Goal: Transaction & Acquisition: Purchase product/service

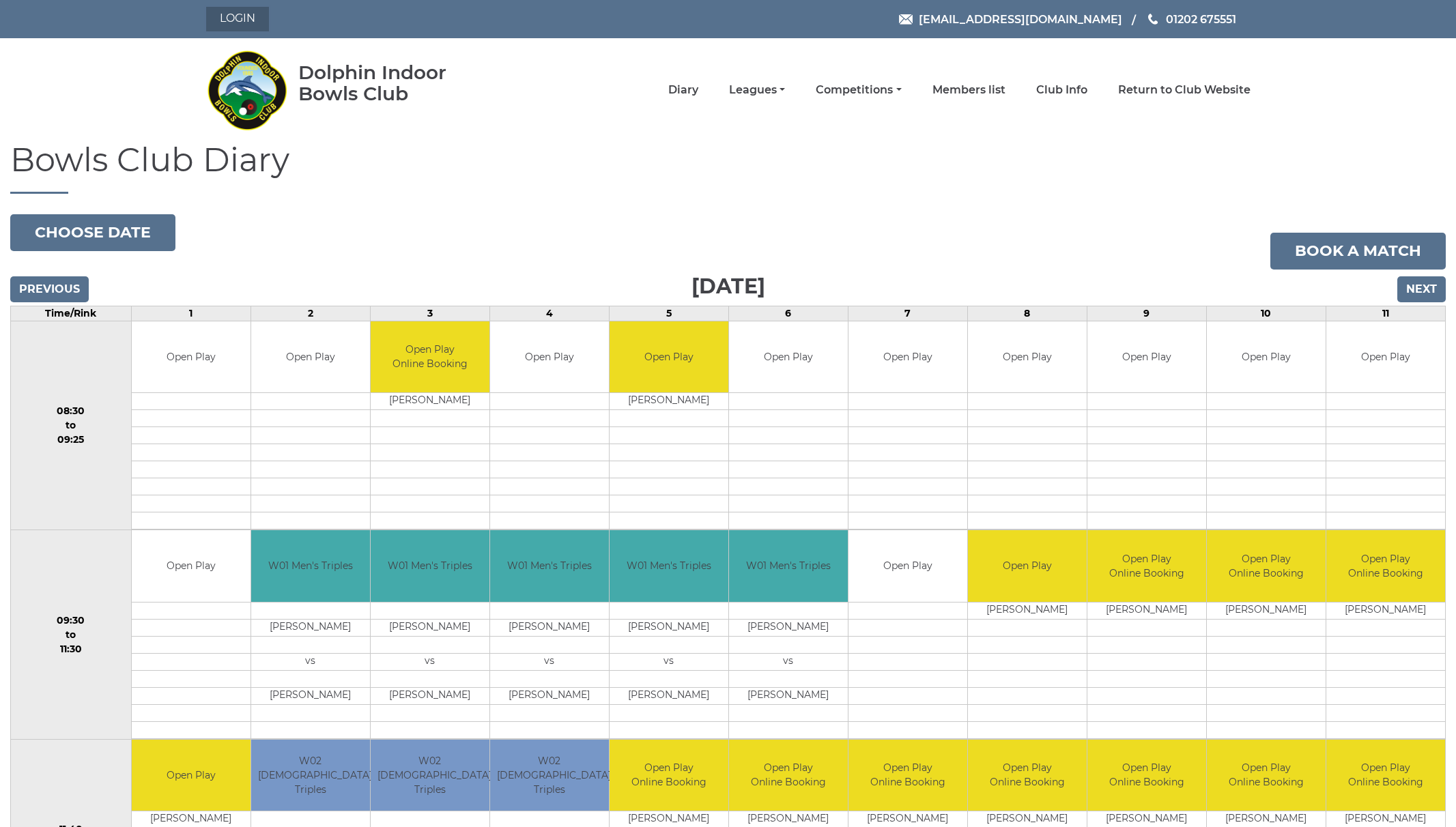
click at [256, 25] on link "Login" at bounding box center [237, 19] width 63 height 25
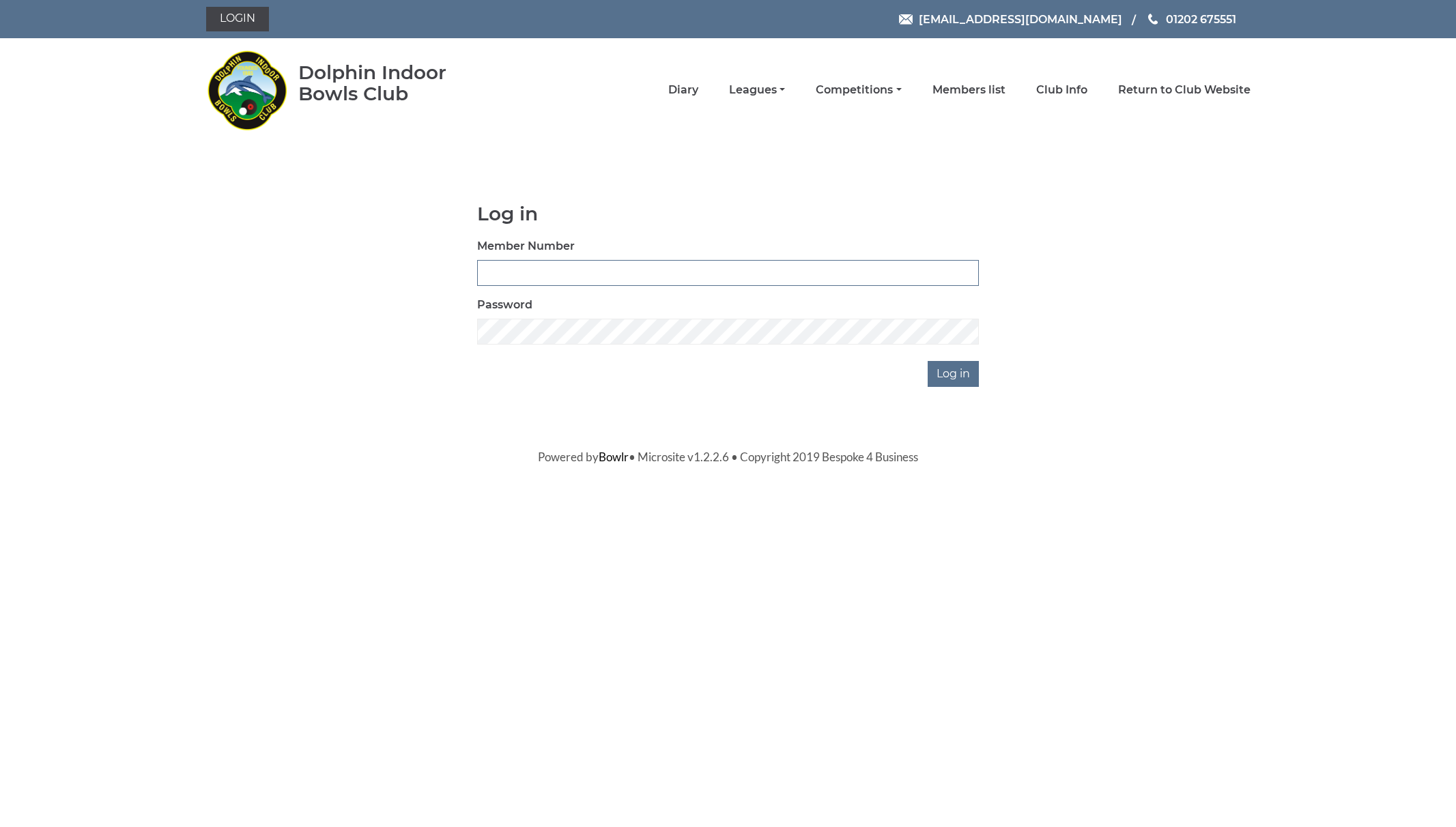
click at [583, 276] on input "Member Number" at bounding box center [728, 273] width 502 height 26
type input "2907"
click at [928, 361] on input "Log in" at bounding box center [954, 374] width 51 height 26
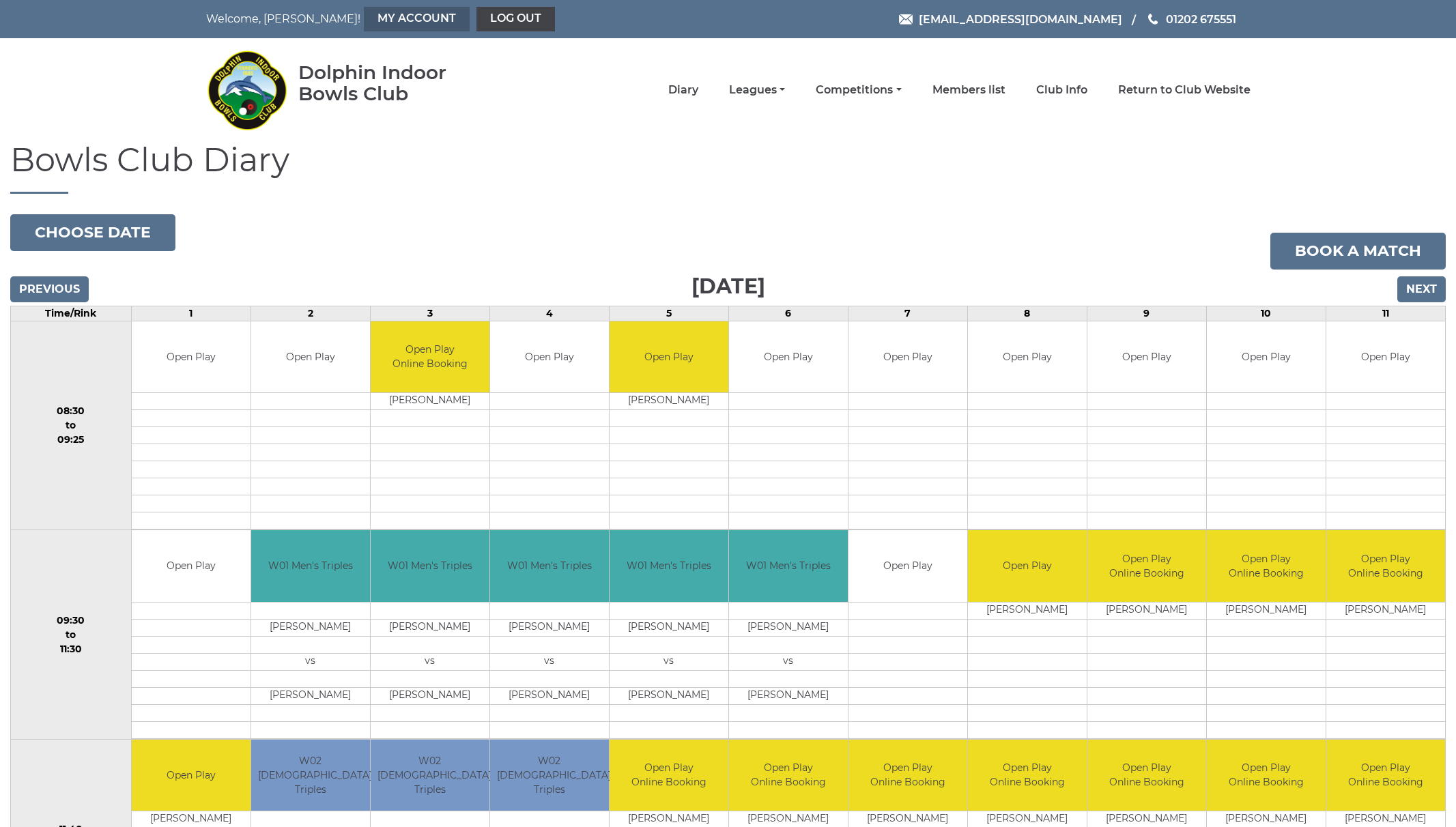
click at [364, 23] on link "My Account" at bounding box center [416, 19] width 106 height 25
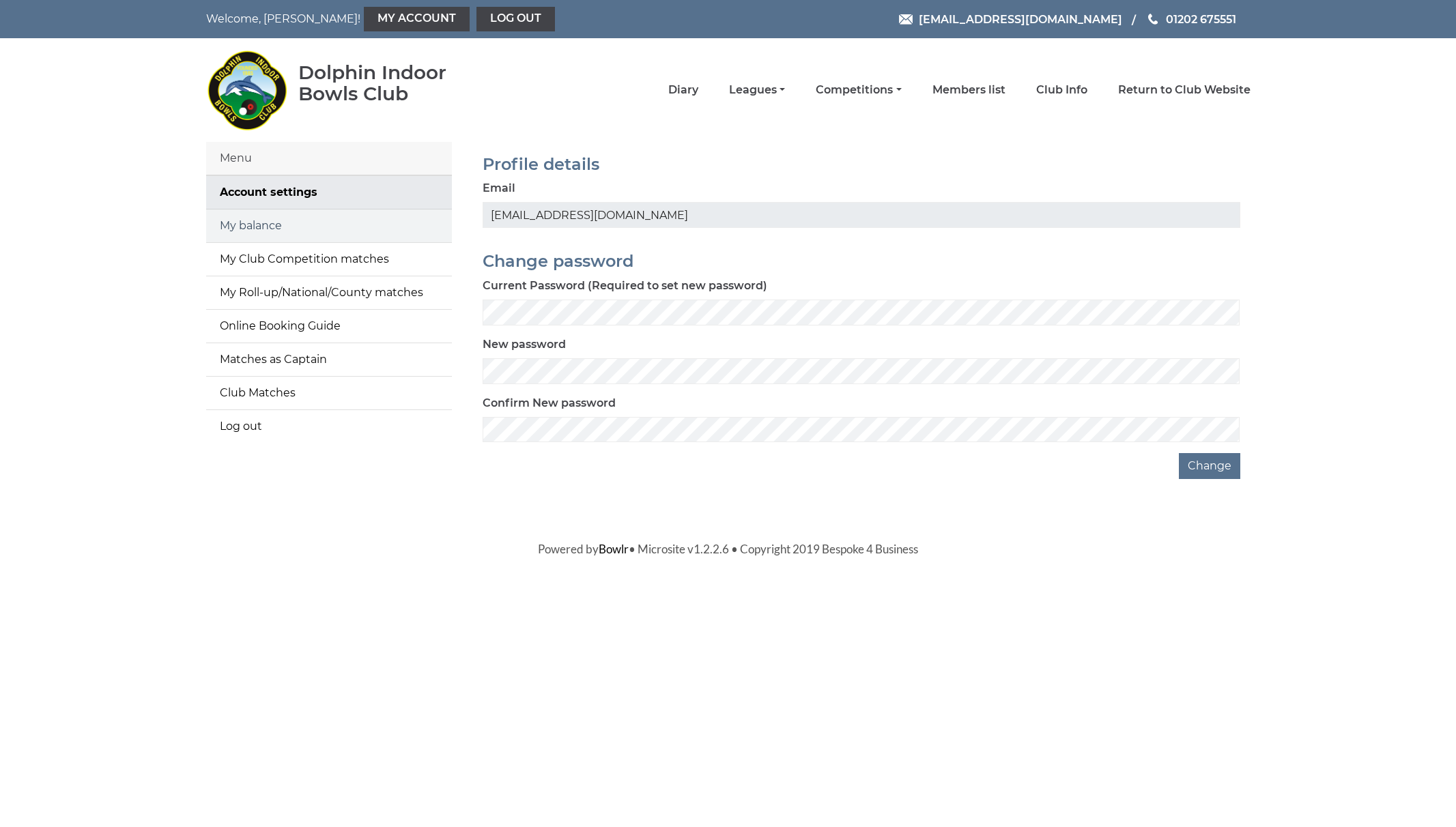
click at [283, 223] on link "My balance" at bounding box center [329, 226] width 246 height 33
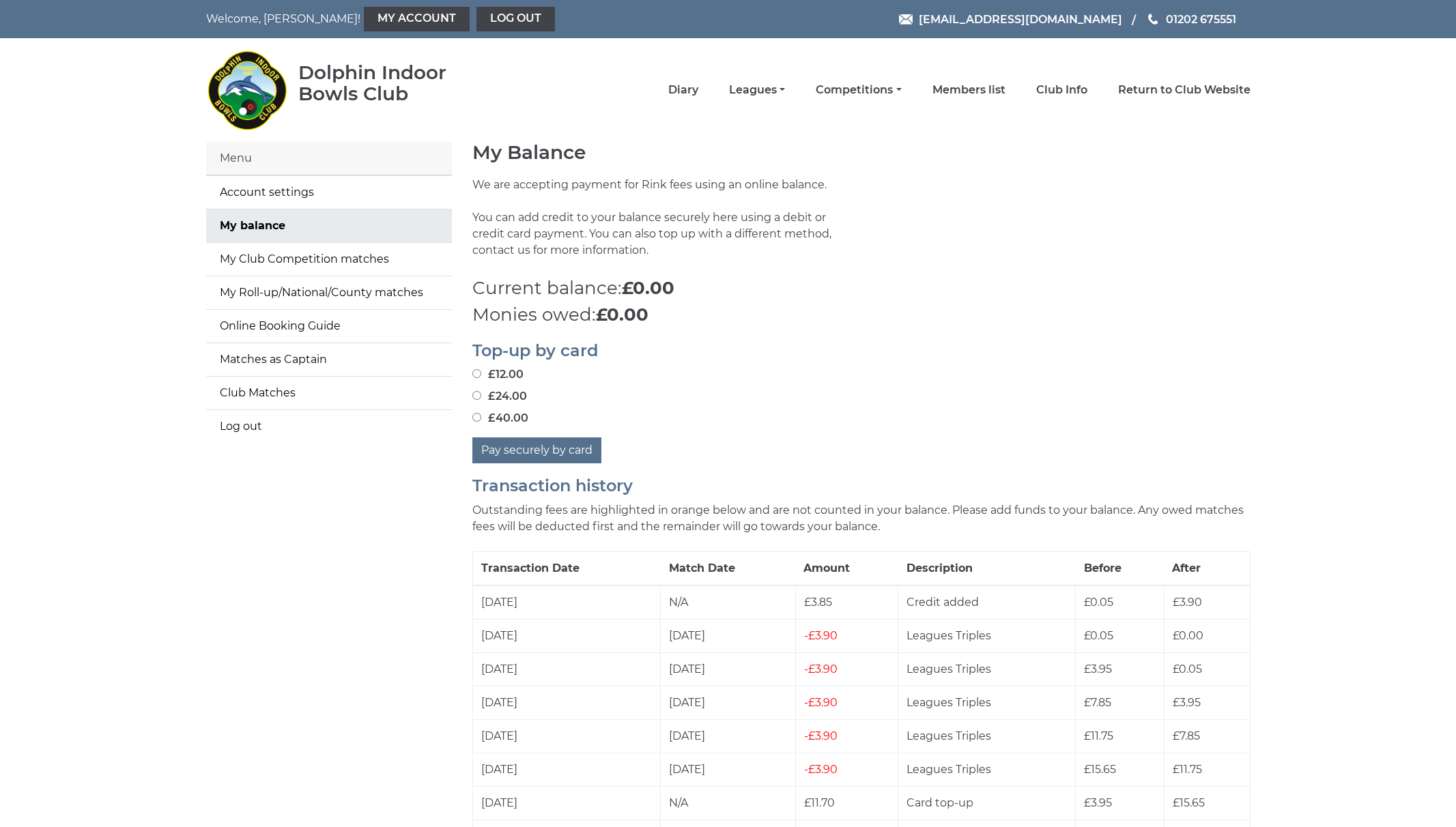
click at [478, 373] on input "£12.00" at bounding box center [477, 374] width 9 height 9
radio input "true"
click at [579, 451] on button "Pay securely by card" at bounding box center [537, 450] width 129 height 26
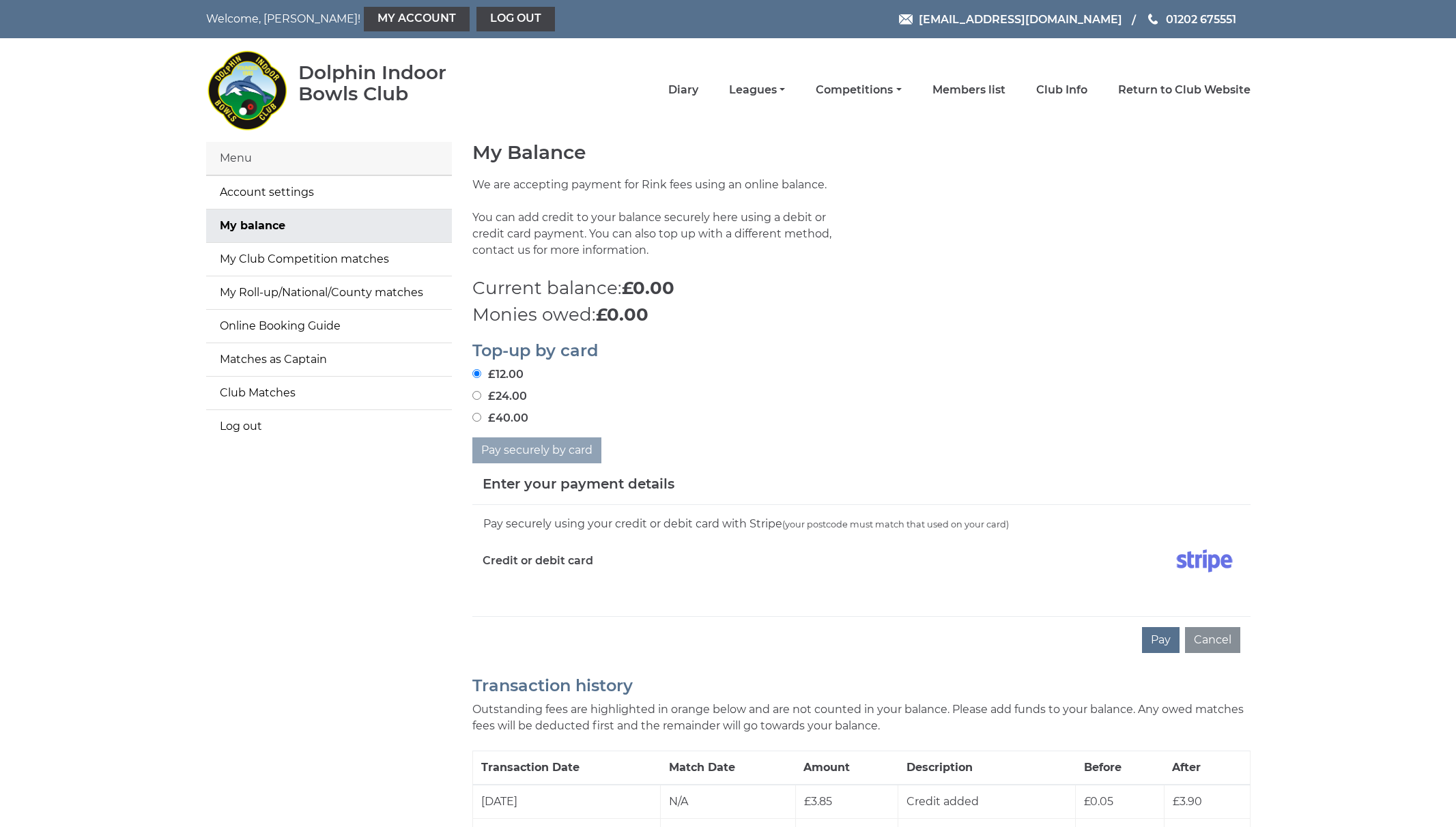
click at [531, 626] on div "Pay Cancel" at bounding box center [862, 639] width 778 height 47
click at [596, 625] on div "Pay Cancel" at bounding box center [862, 639] width 778 height 47
click at [547, 628] on div "Pay Cancel" at bounding box center [862, 639] width 778 height 47
click at [1161, 642] on button "Pay" at bounding box center [1160, 640] width 37 height 26
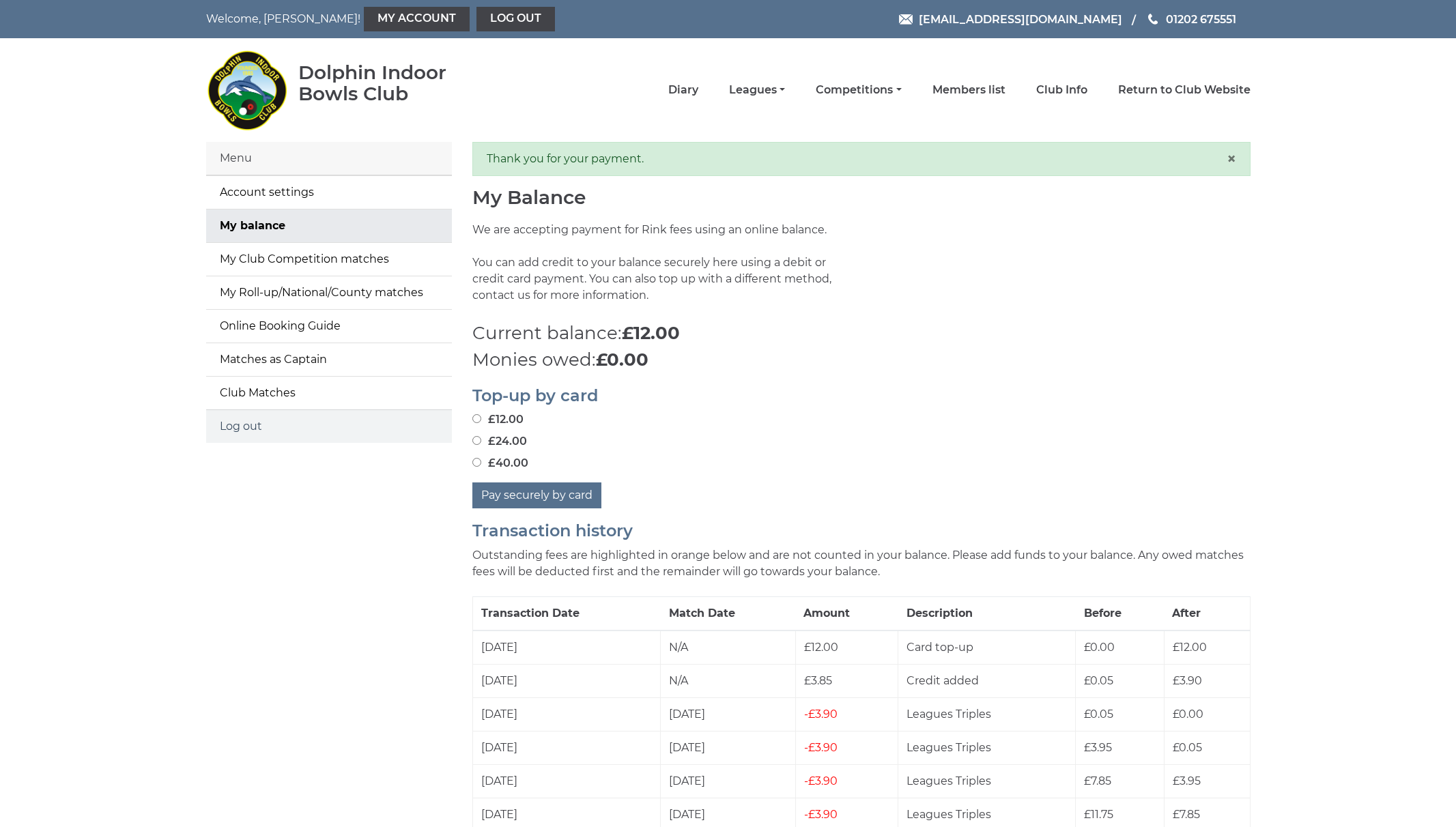
click at [243, 427] on link "Log out" at bounding box center [329, 426] width 246 height 33
